Goal: Task Accomplishment & Management: Manage account settings

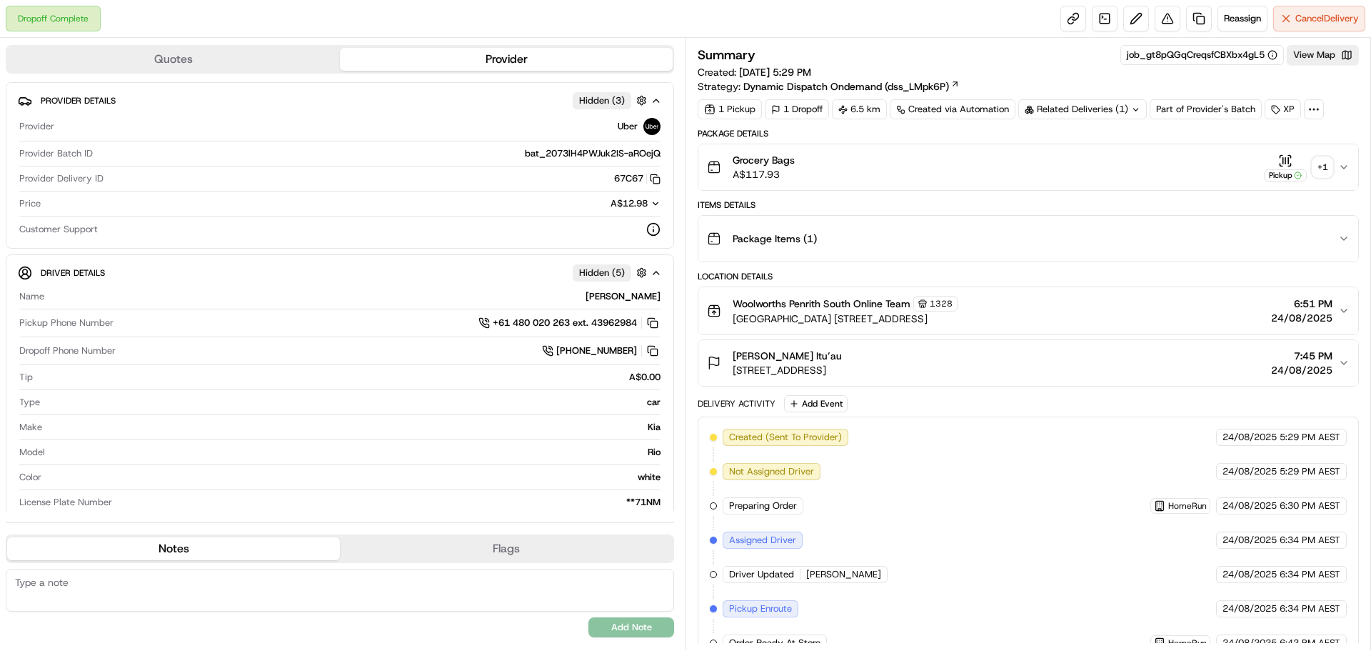
click at [1119, 110] on div "Related Deliveries (1)" at bounding box center [1083, 109] width 129 height 20
drag, startPoint x: 1077, startPoint y: 149, endPoint x: 1069, endPoint y: 145, distance: 8.9
click at [846, 21] on div "Dropoff Complete Reassign Cancel Delivery" at bounding box center [685, 19] width 1371 height 38
click at [916, 289] on button "Woolworths Penrith South Online Team 1328 Southlands Shopping Centre 2 Birmingh…" at bounding box center [1029, 310] width 660 height 47
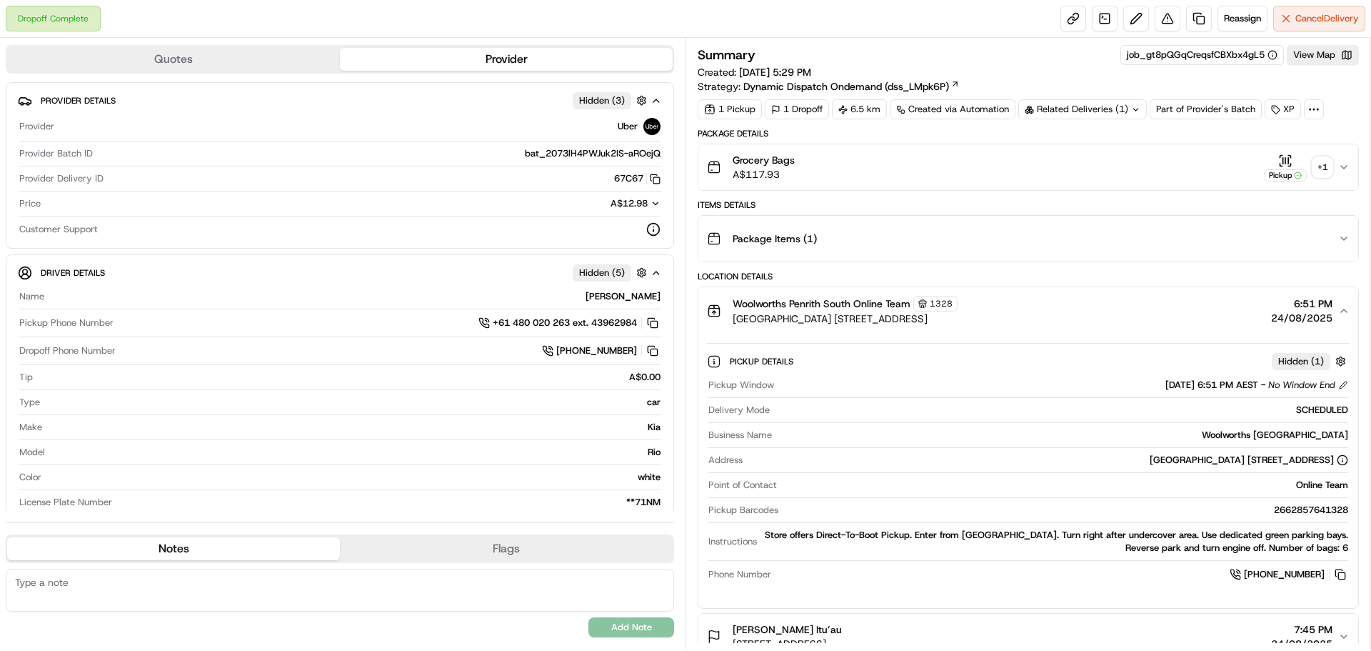
click at [1329, 168] on div "+ 1" at bounding box center [1323, 167] width 20 height 20
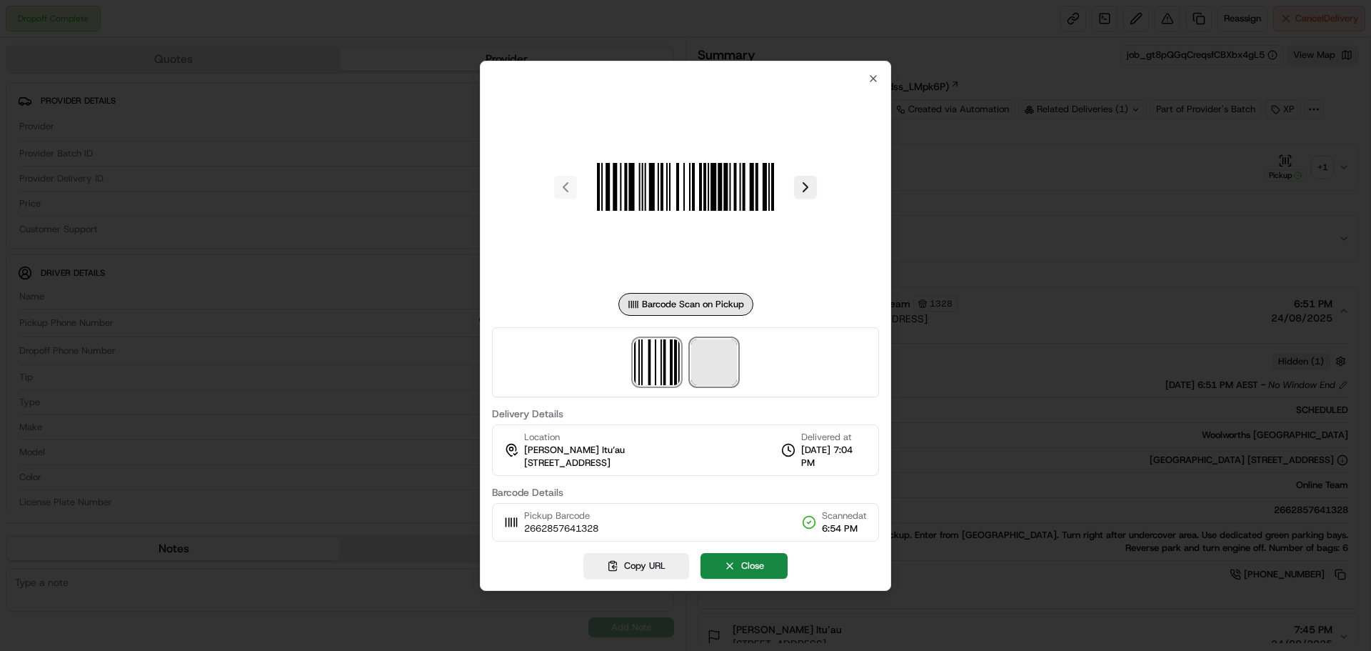
click at [727, 377] on span at bounding box center [714, 362] width 46 height 46
click at [424, 246] on div at bounding box center [685, 325] width 1371 height 651
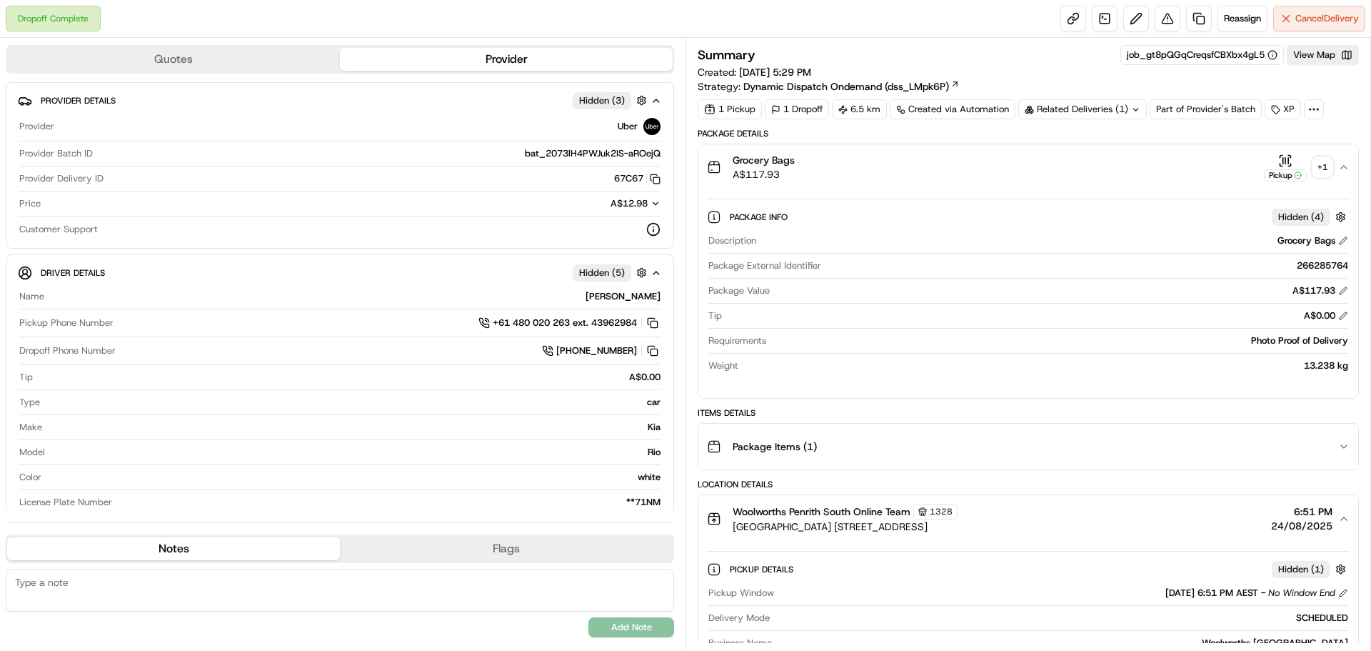
click at [1322, 166] on div "+ 1" at bounding box center [1323, 167] width 20 height 20
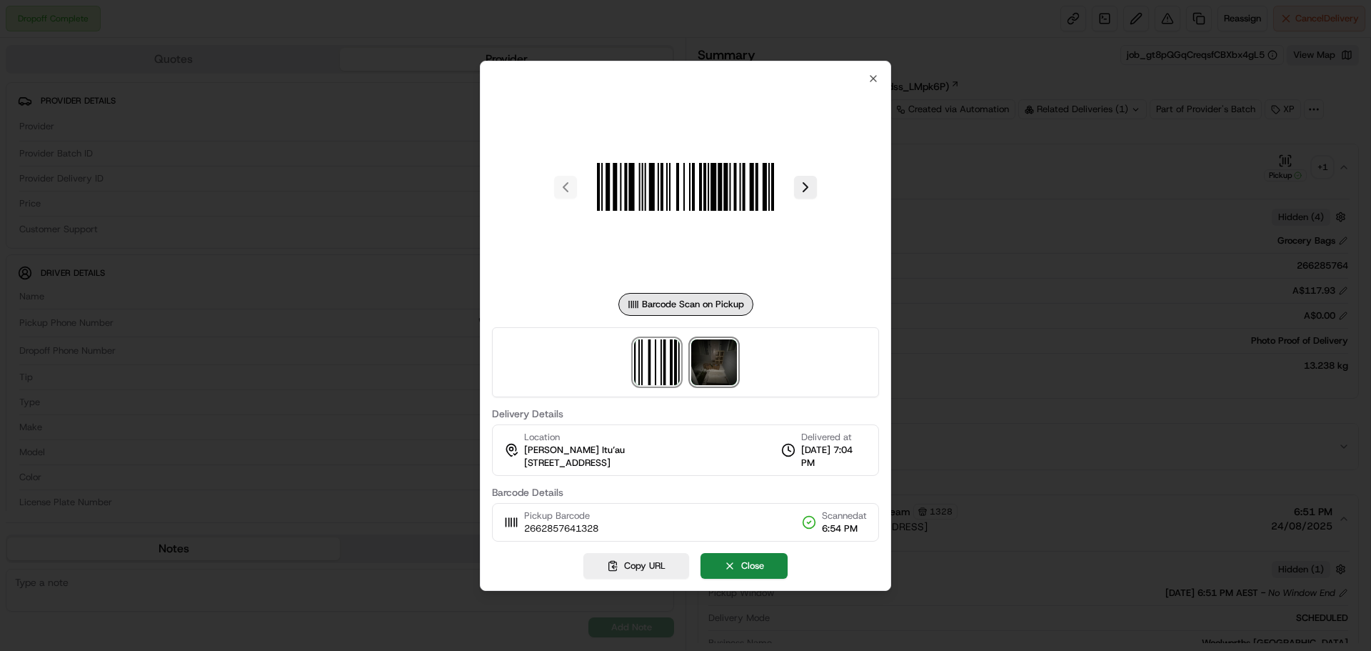
click at [733, 353] on img at bounding box center [714, 362] width 46 height 46
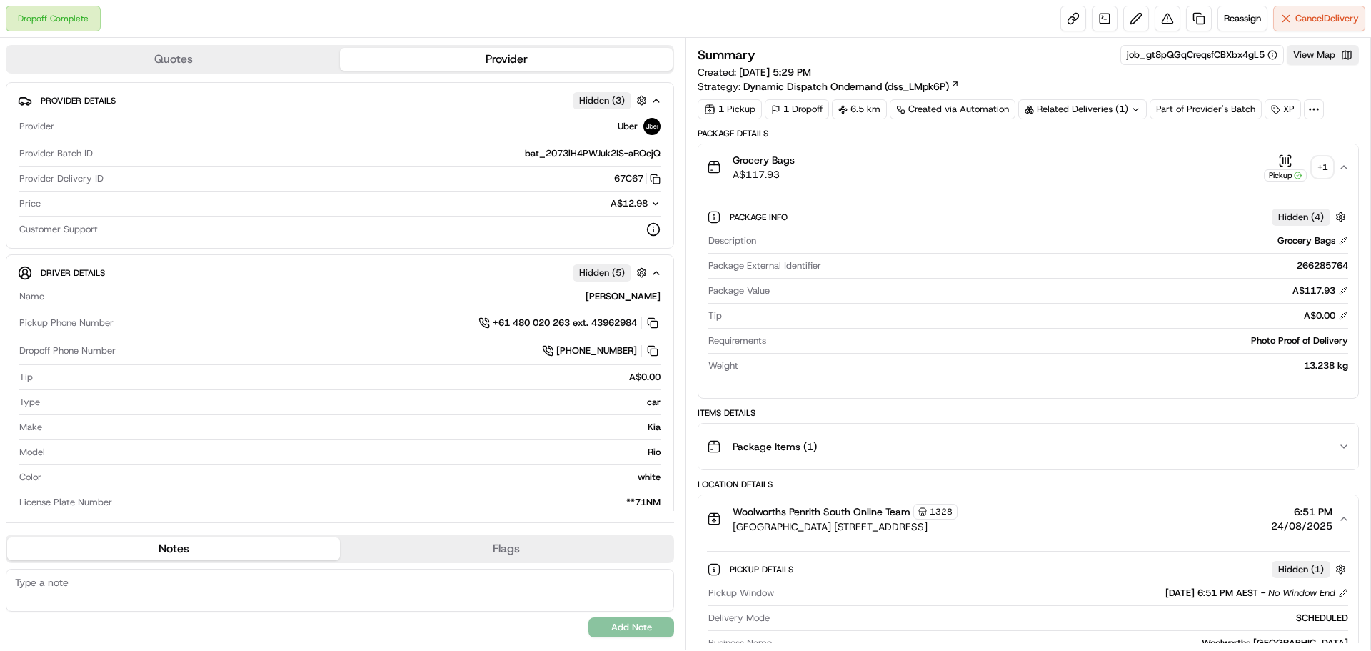
click at [1084, 102] on div "Related Deliveries (1)" at bounding box center [1083, 109] width 129 height 20
click at [909, 214] on div "Package Info Hidden ( 4 )" at bounding box center [1040, 217] width 620 height 18
